Goal: Find specific page/section: Find specific page/section

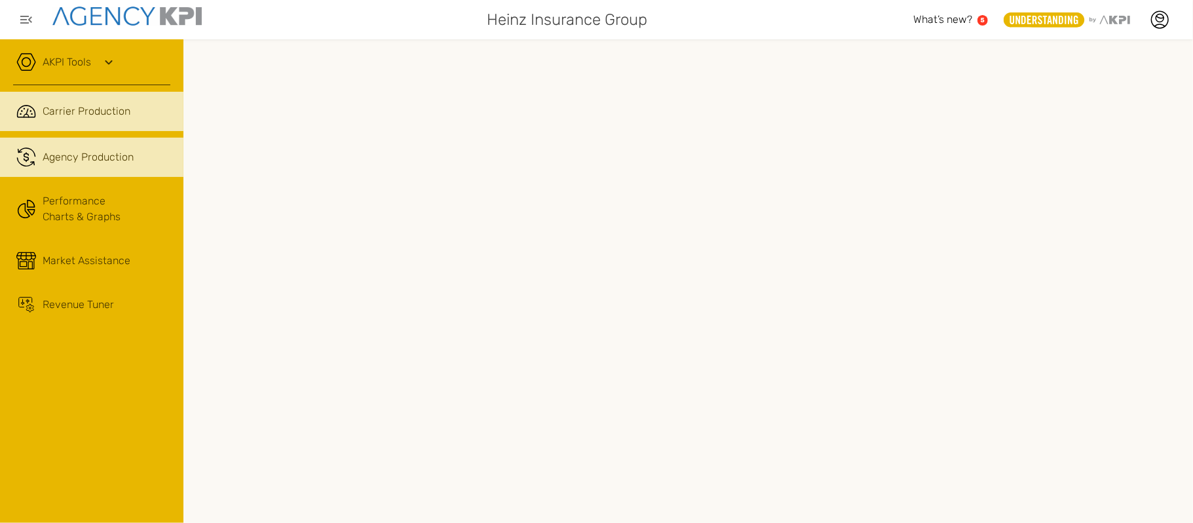
click at [116, 172] on link ".cls-1{fill:none;stroke:#221f20;stroke-linecap:round;stroke-linejoin:round;stro…" at bounding box center [91, 157] width 183 height 39
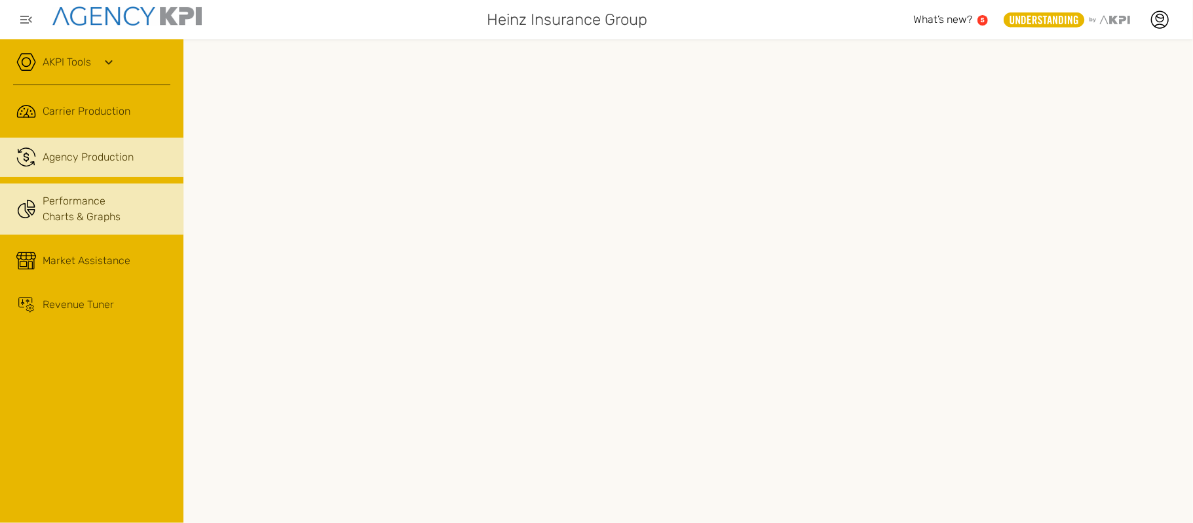
click at [72, 225] on link "Performance Charts & Graphs" at bounding box center [91, 208] width 183 height 51
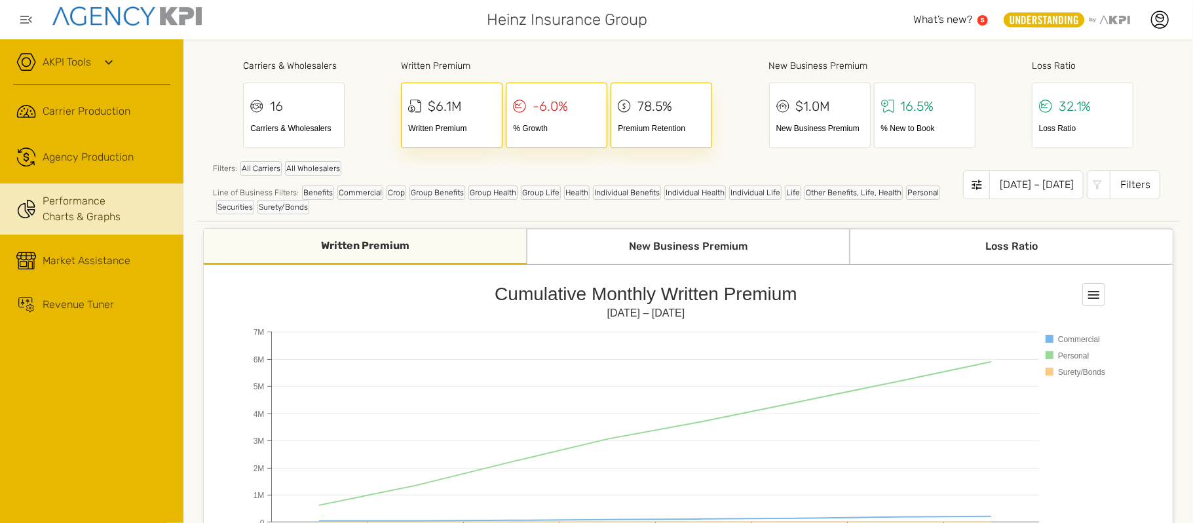
click at [63, 66] on link "AKPI Tools" at bounding box center [67, 62] width 48 height 16
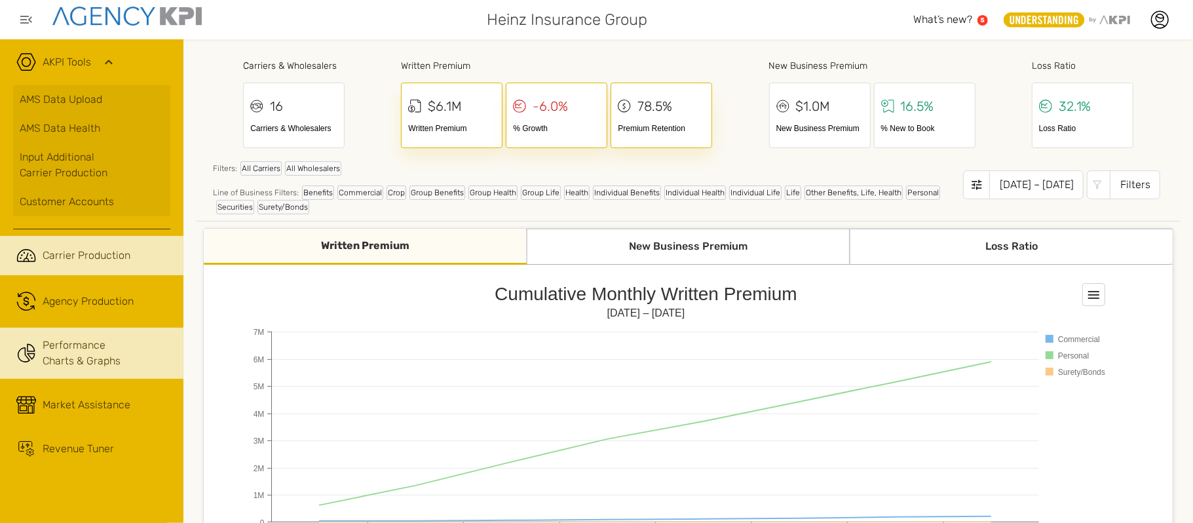
click at [69, 241] on link ".cls-1{fill:none;stroke:#221f20;stroke-linecap:round;stroke-linejoin:round;stro…" at bounding box center [91, 255] width 183 height 39
